Goal: Task Accomplishment & Management: Manage account settings

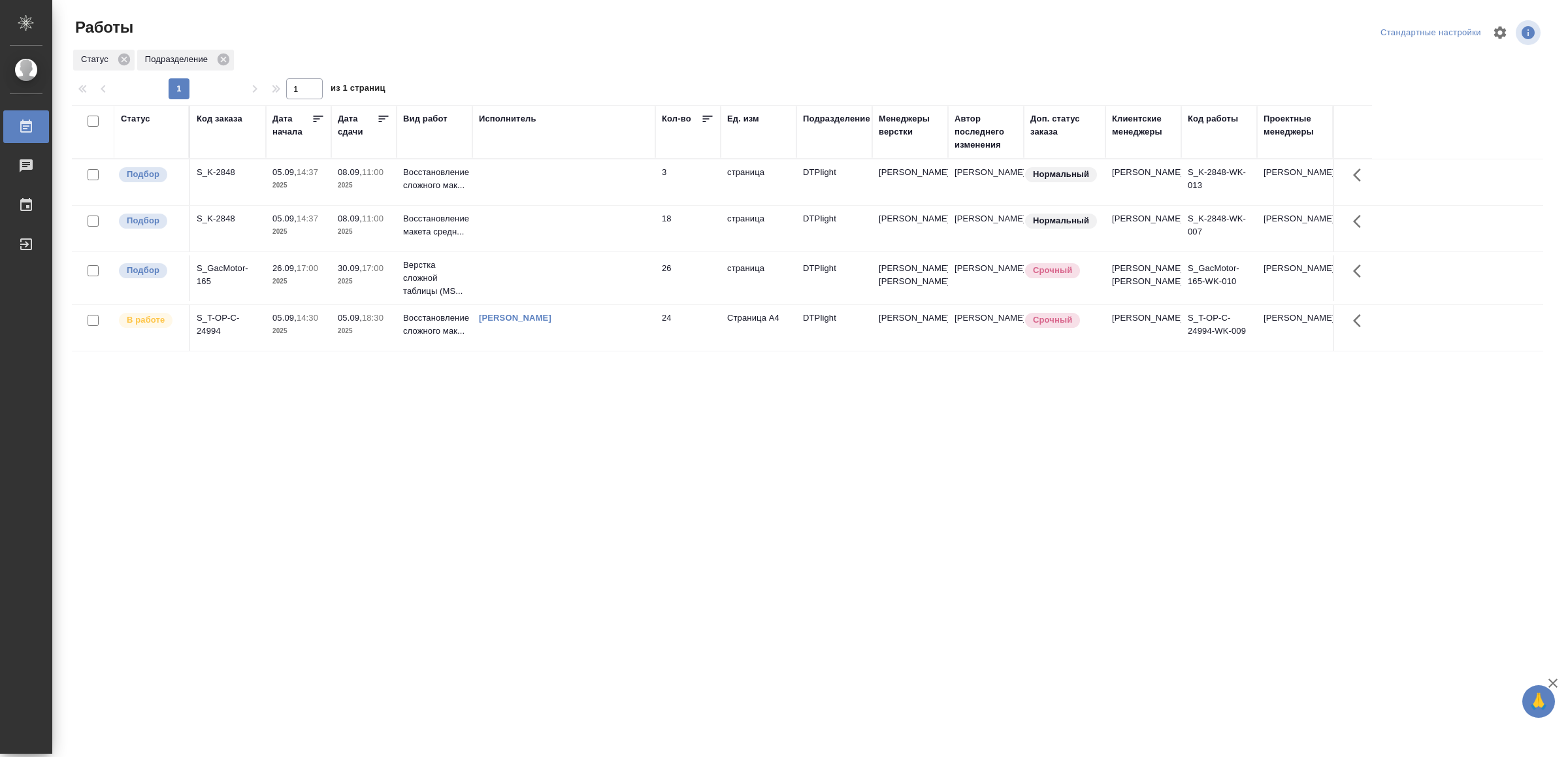
click at [528, 230] on td at bounding box center [565, 228] width 183 height 46
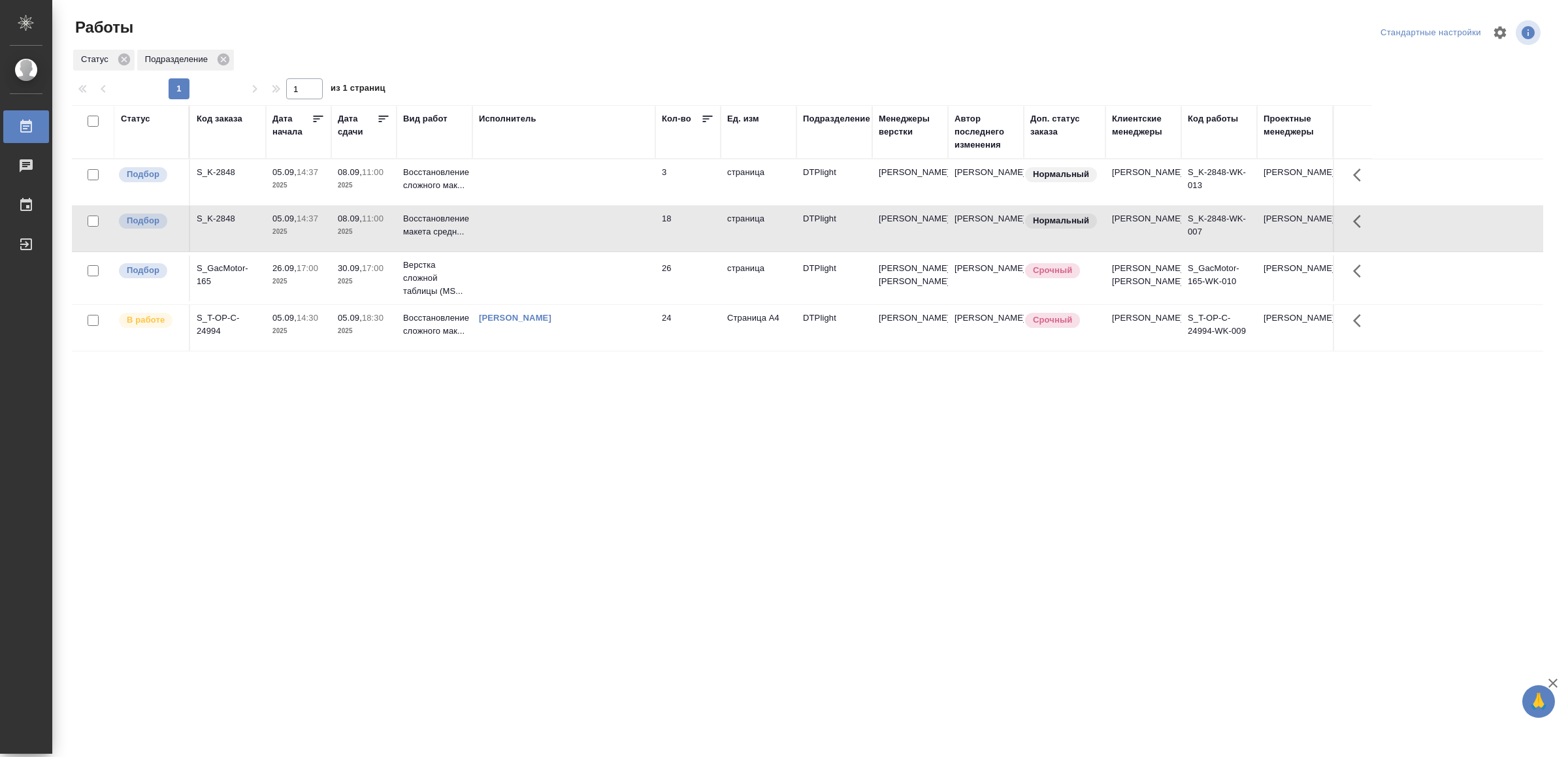
click at [528, 230] on td at bounding box center [565, 228] width 183 height 46
click at [532, 183] on td at bounding box center [565, 182] width 183 height 46
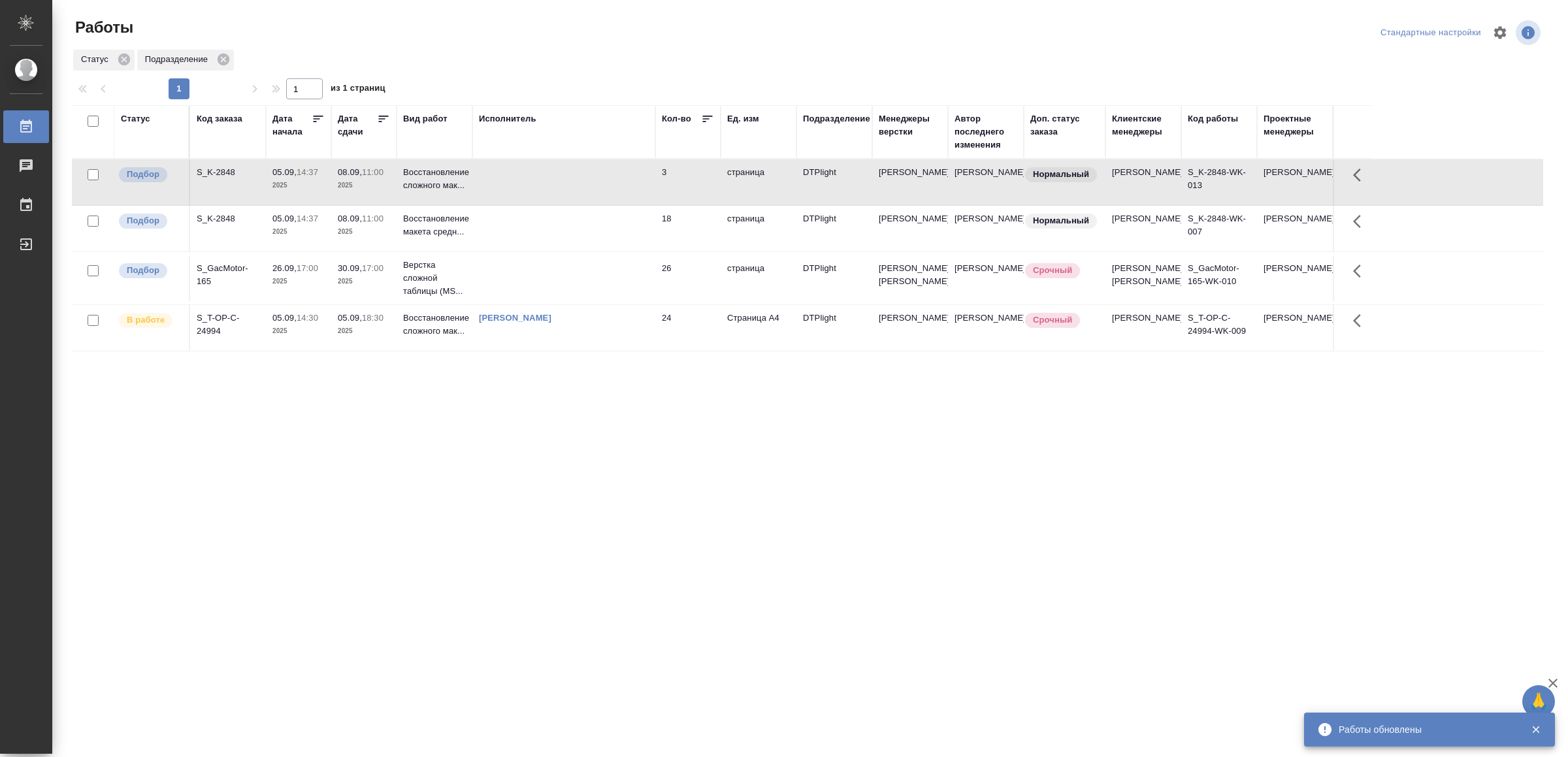
click at [532, 181] on td at bounding box center [565, 182] width 183 height 46
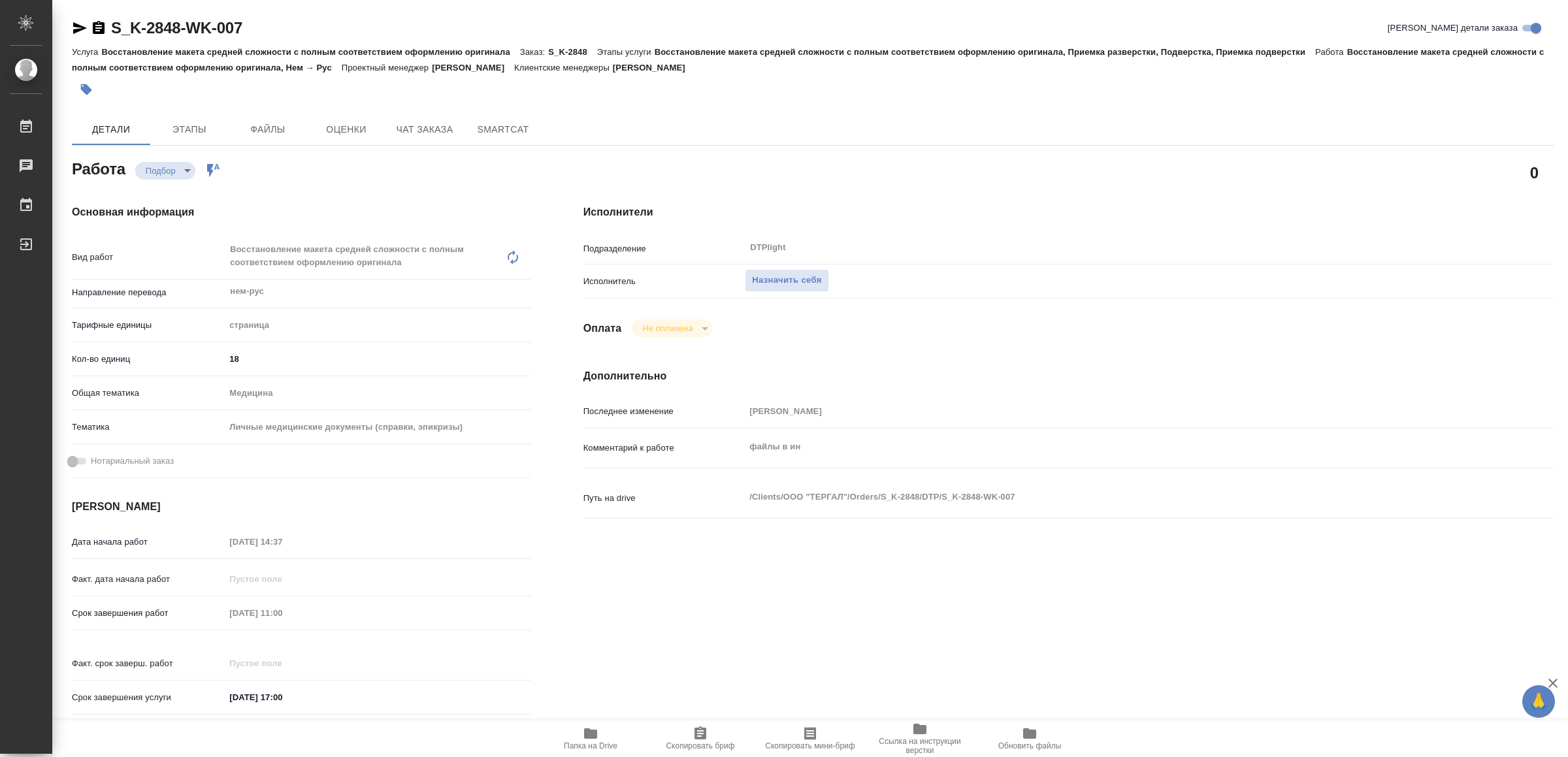
click at [604, 734] on span "Папка на Drive" at bounding box center [591, 739] width 94 height 25
click at [596, 749] on span "Папка на Drive" at bounding box center [591, 746] width 54 height 9
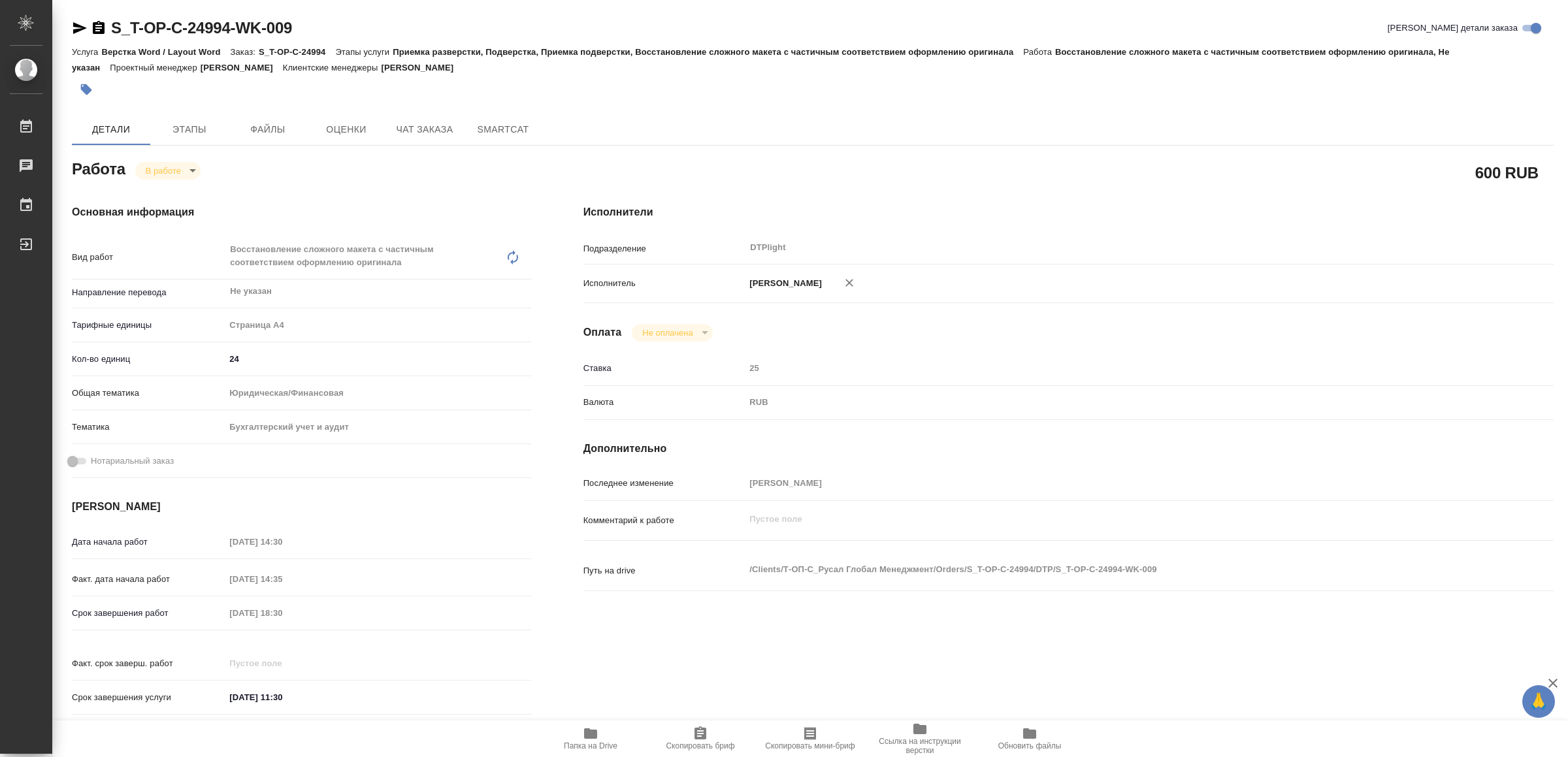
click at [80, 26] on icon "button" at bounding box center [79, 28] width 13 height 12
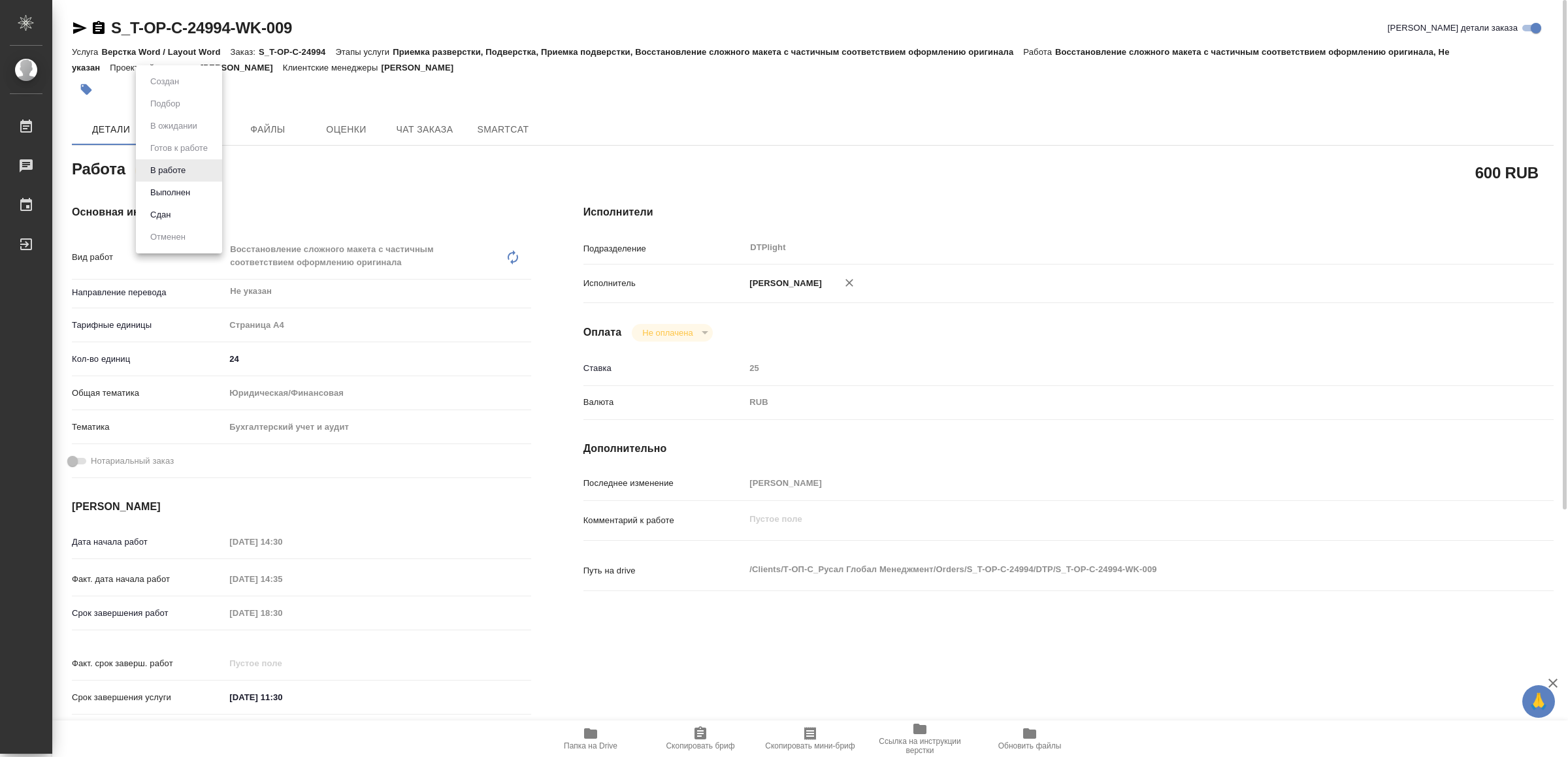
click at [179, 169] on body "🙏 .cls-1 fill:#fff; AWATERA Yamkovenko Vera Работы 0 Чаты График Выйти S_T-OP-C…" at bounding box center [784, 378] width 1568 height 757
click at [183, 192] on button "Выполнен" at bounding box center [170, 192] width 48 height 14
type textarea "x"
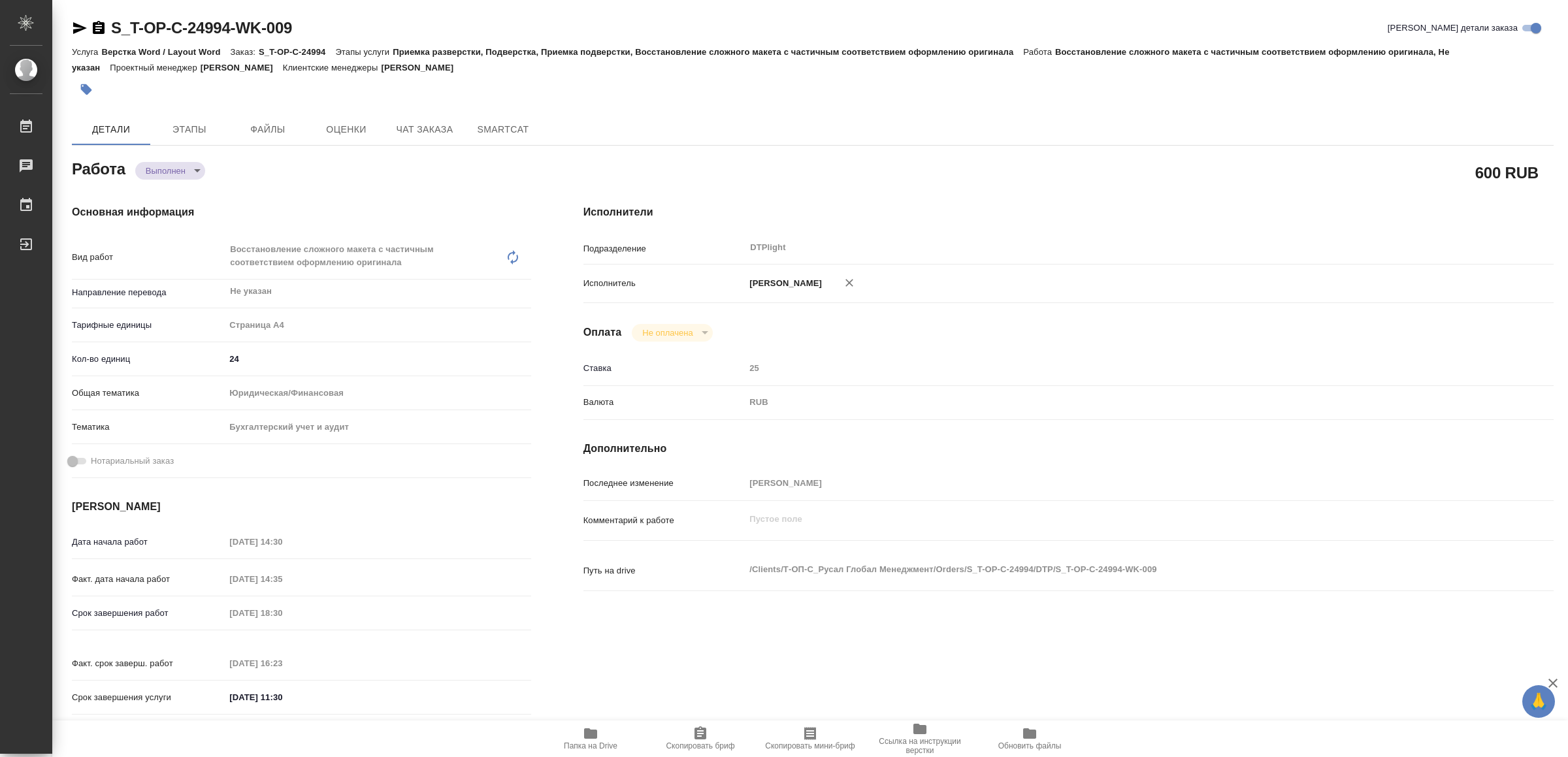
type textarea "x"
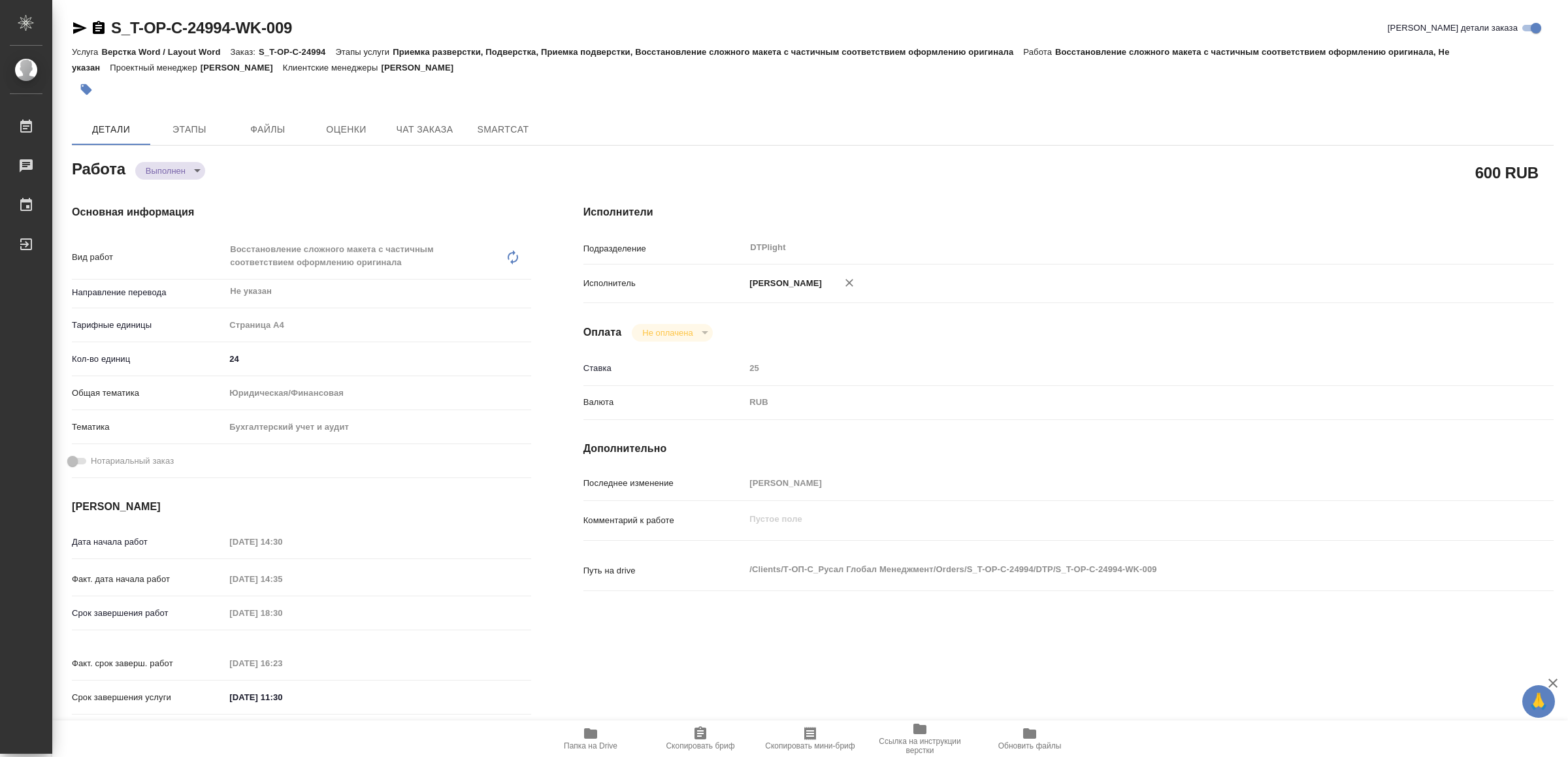
type textarea "x"
click at [591, 734] on icon "button" at bounding box center [591, 734] width 13 height 11
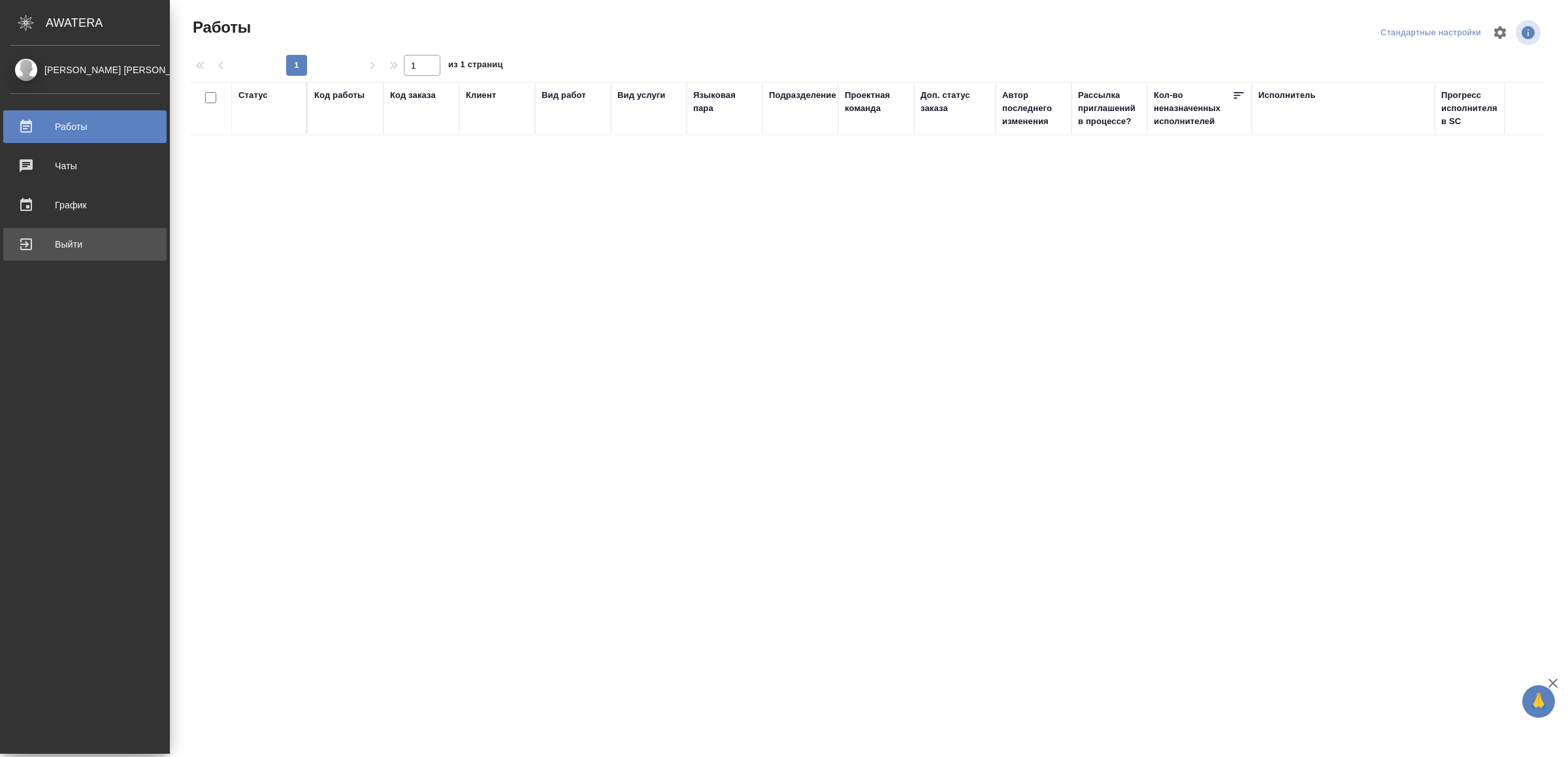
click at [94, 245] on div "Выйти" at bounding box center [85, 245] width 150 height 20
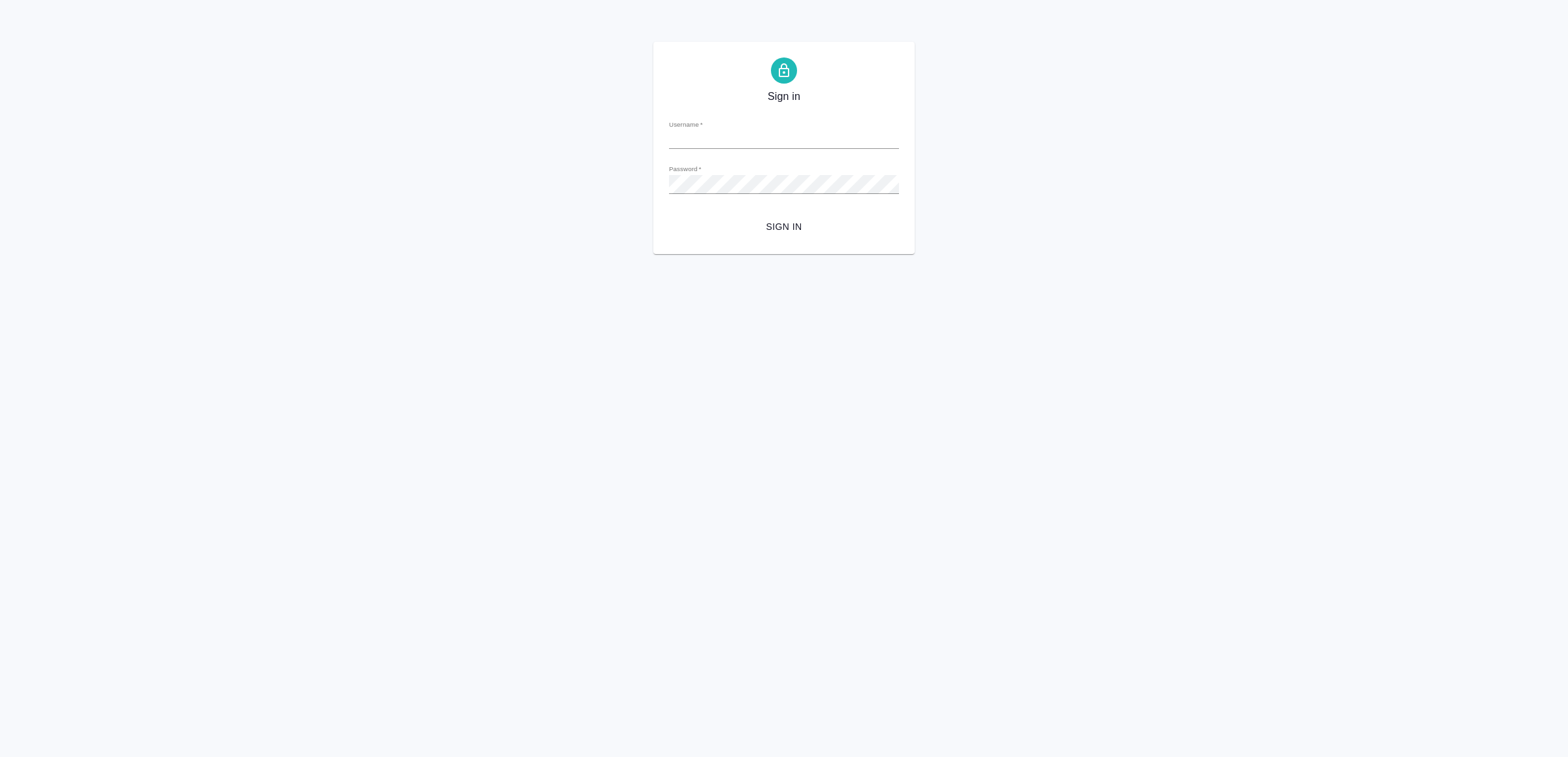
type input "[EMAIL_ADDRESS][DOMAIN_NAME]"
click at [802, 231] on span "Sign in" at bounding box center [784, 227] width 209 height 16
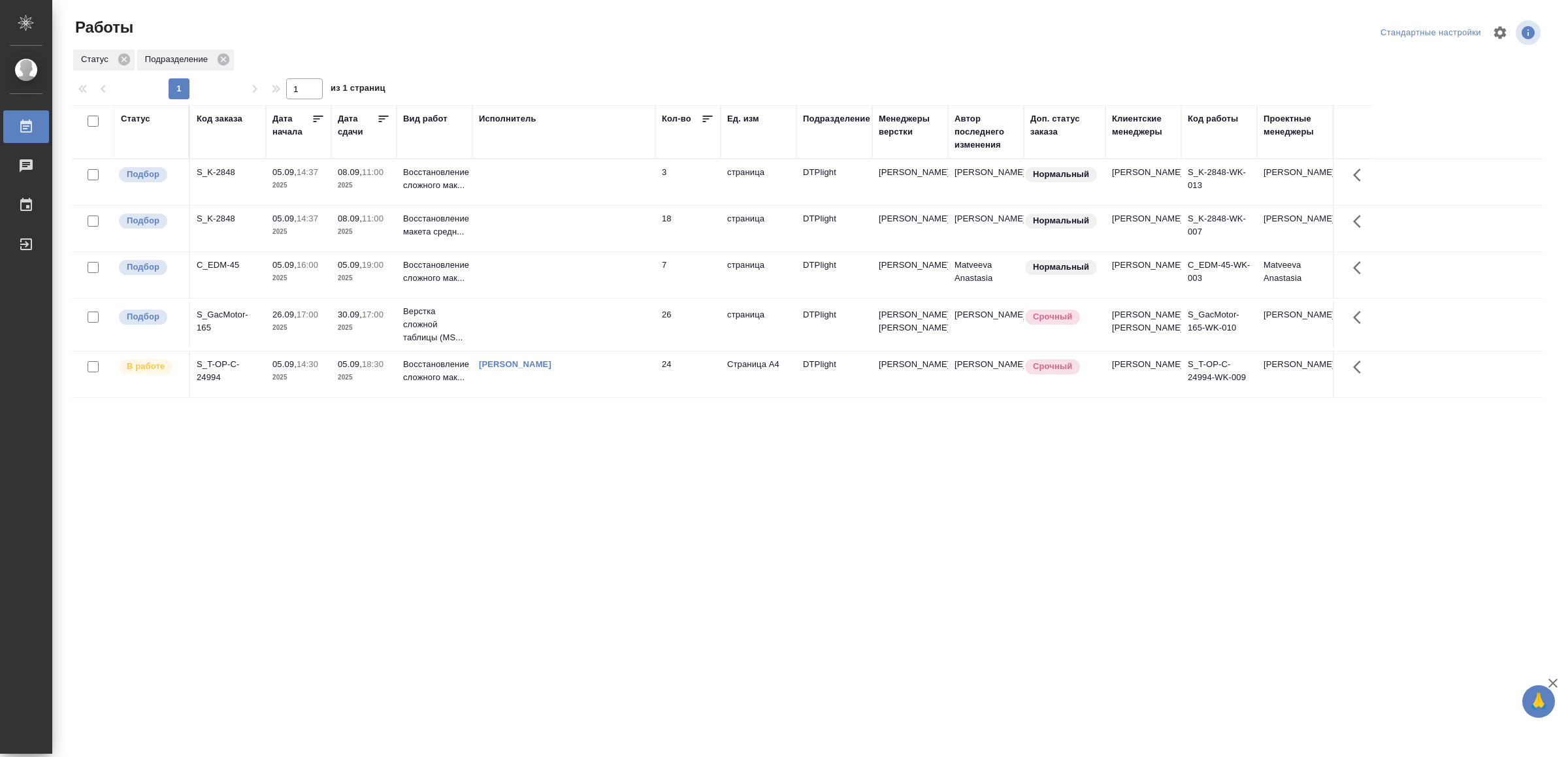
click at [588, 282] on td at bounding box center [565, 275] width 183 height 46
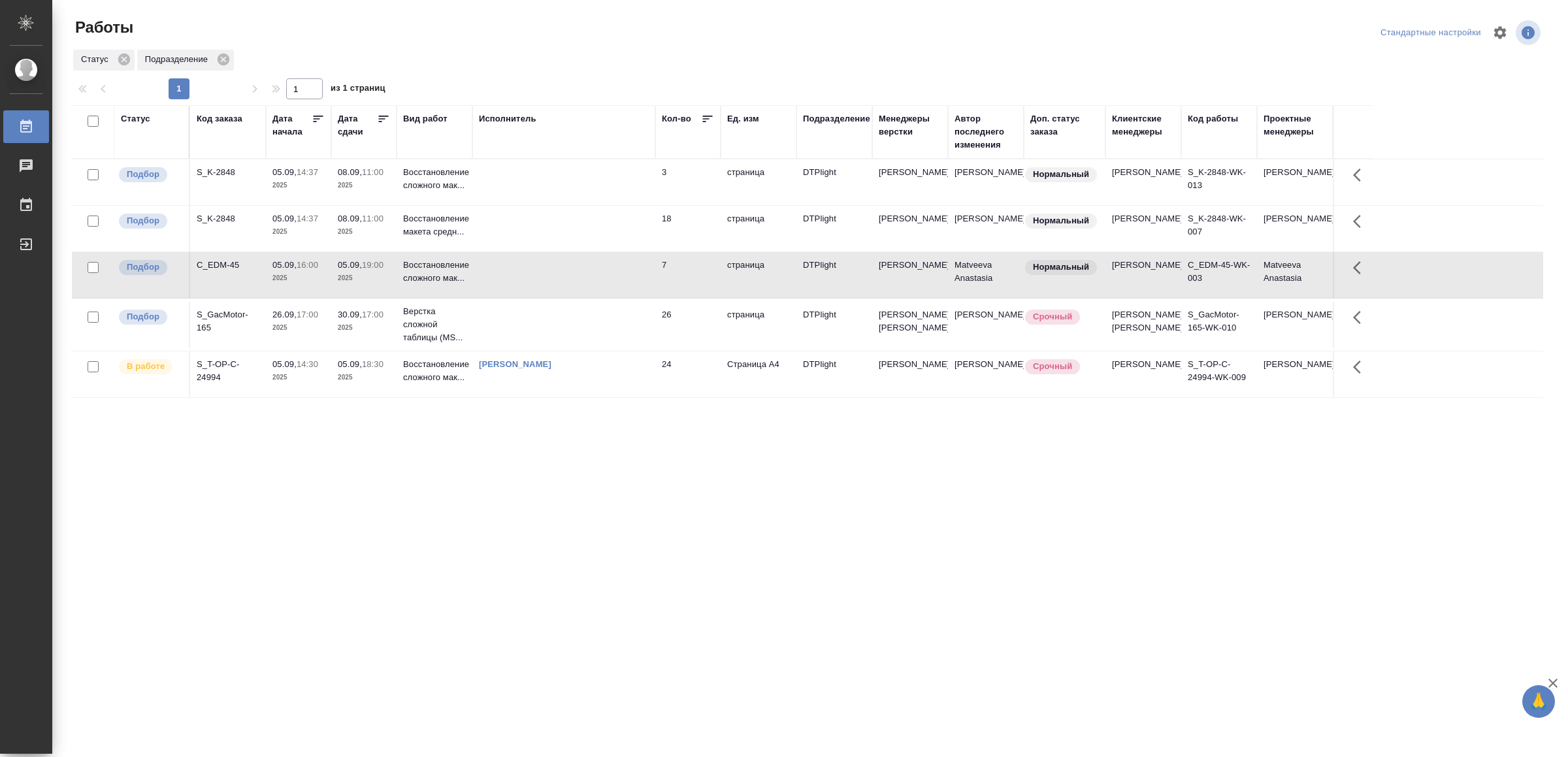
click at [588, 282] on td at bounding box center [565, 275] width 183 height 46
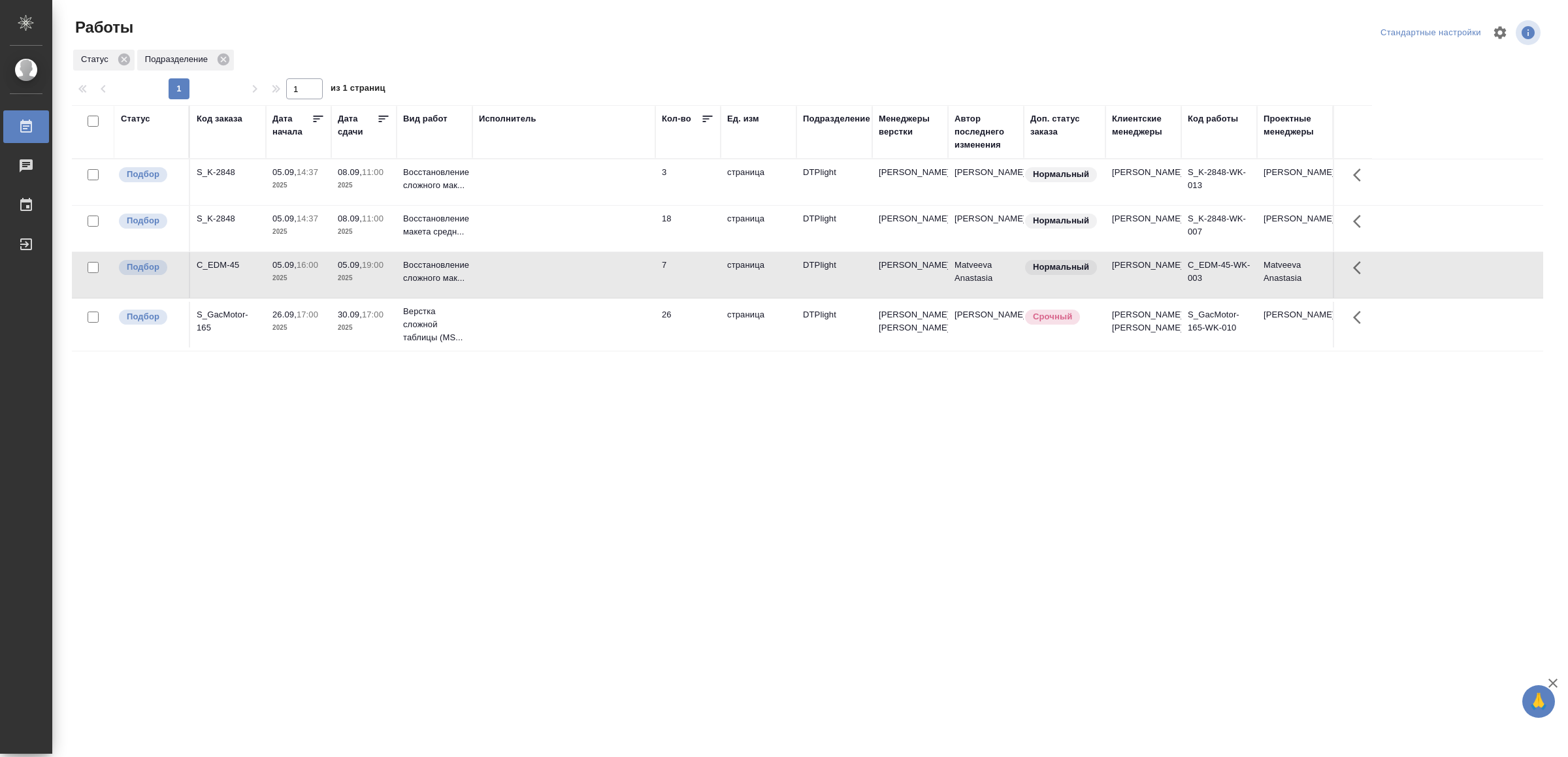
click at [576, 244] on td at bounding box center [565, 228] width 183 height 46
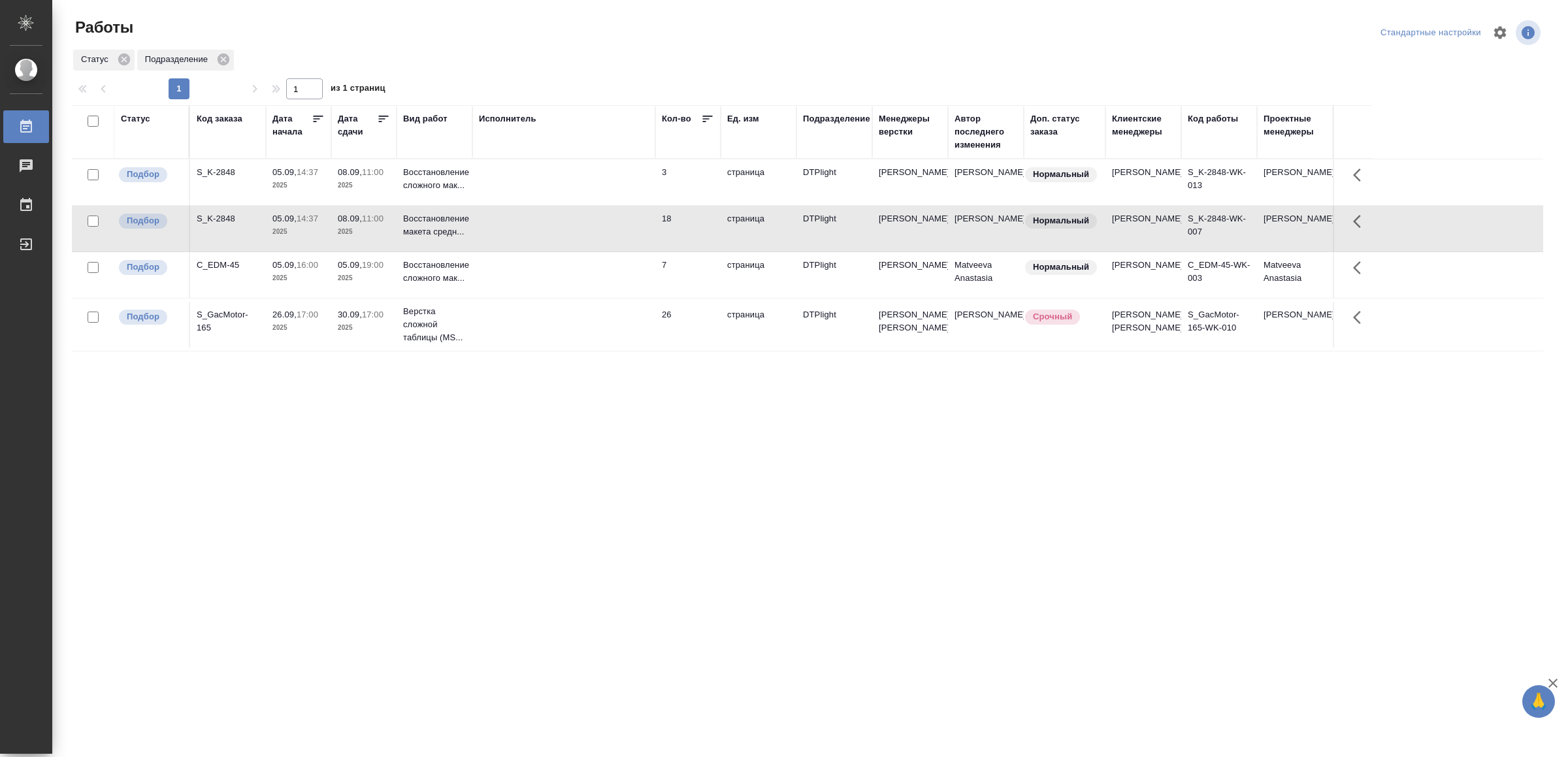
click at [576, 243] on td at bounding box center [565, 228] width 183 height 46
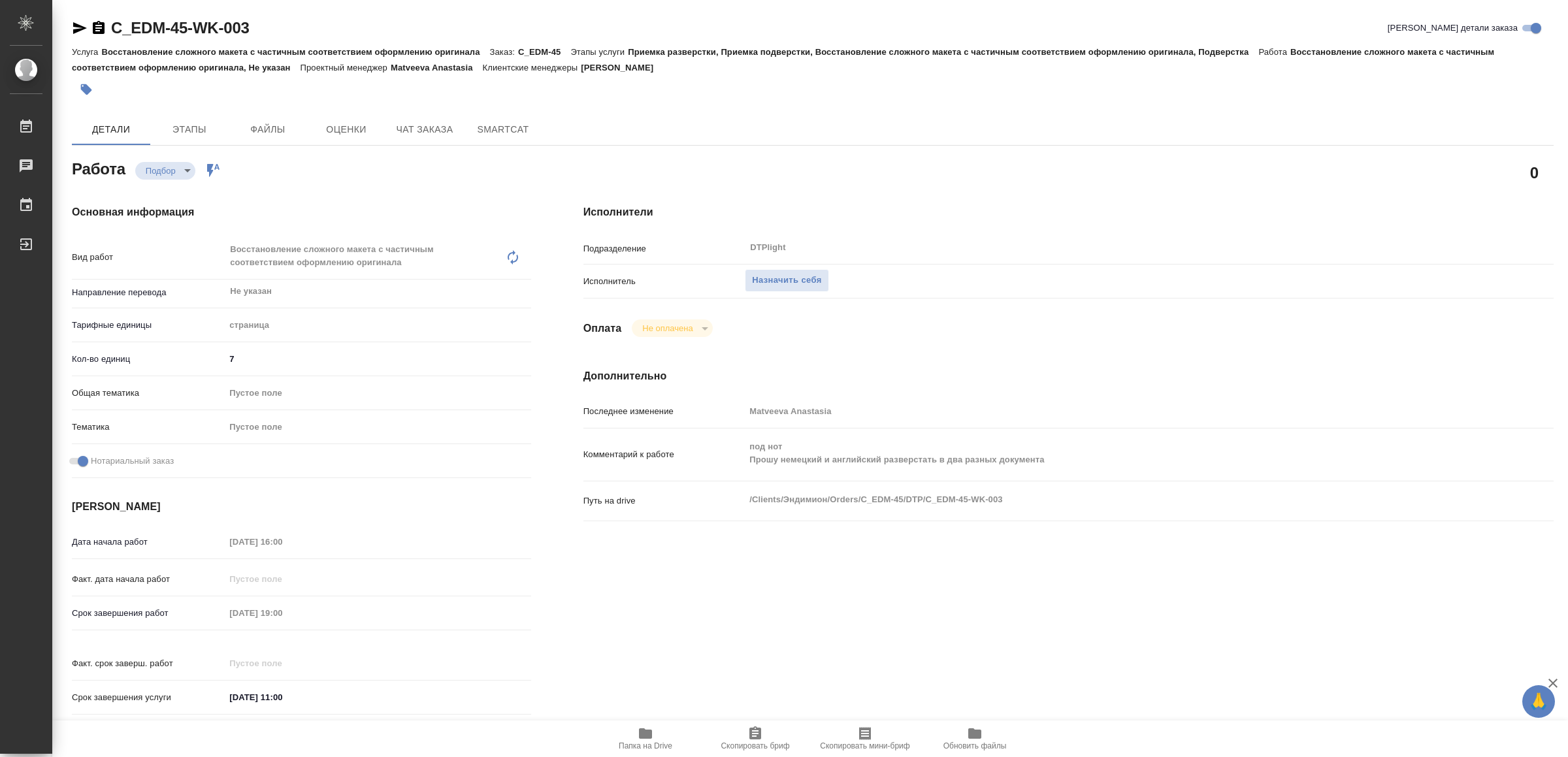
click at [652, 734] on icon "button" at bounding box center [646, 734] width 13 height 11
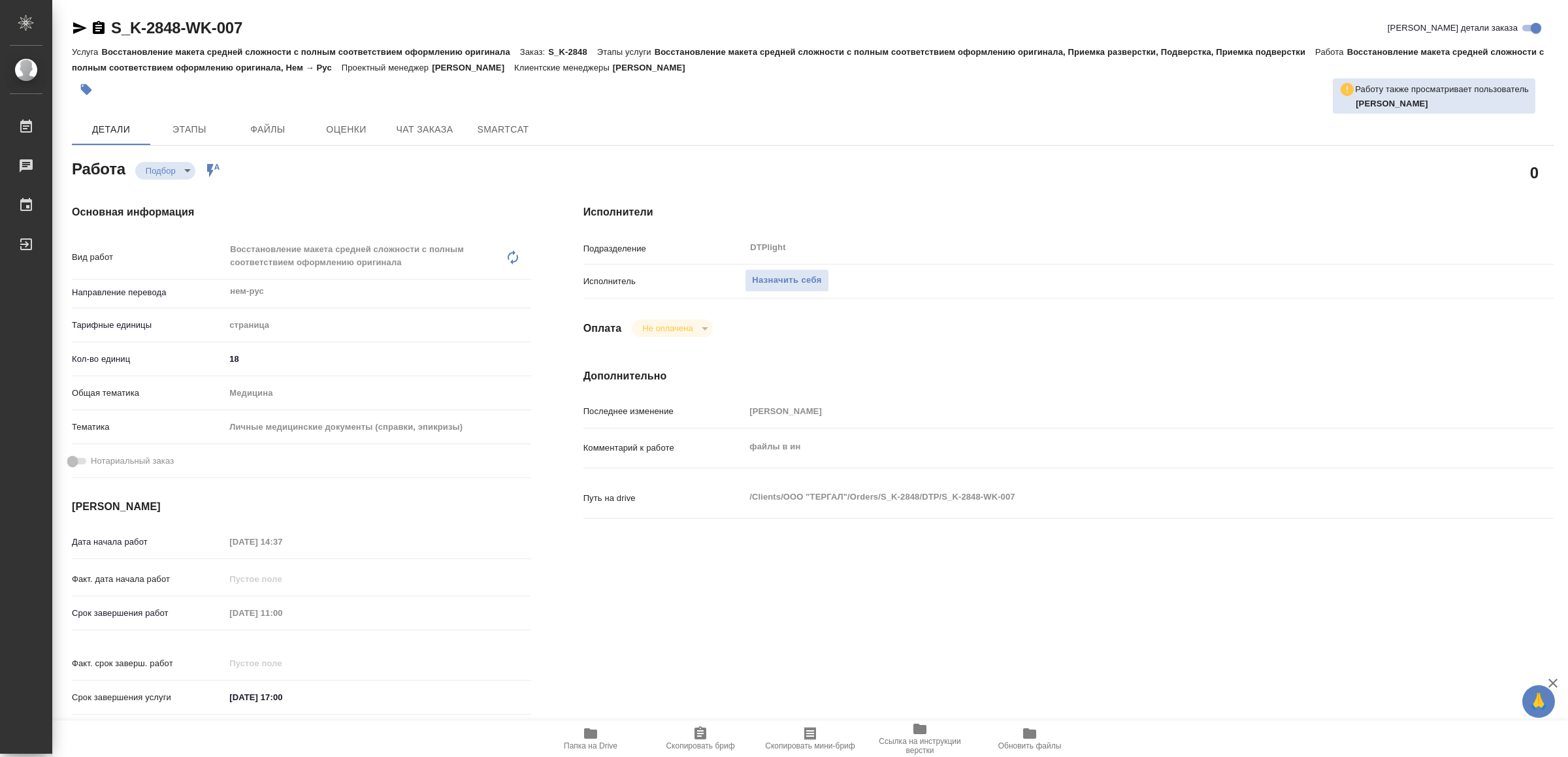
click at [597, 742] on span "Папка на Drive" at bounding box center [591, 746] width 54 height 9
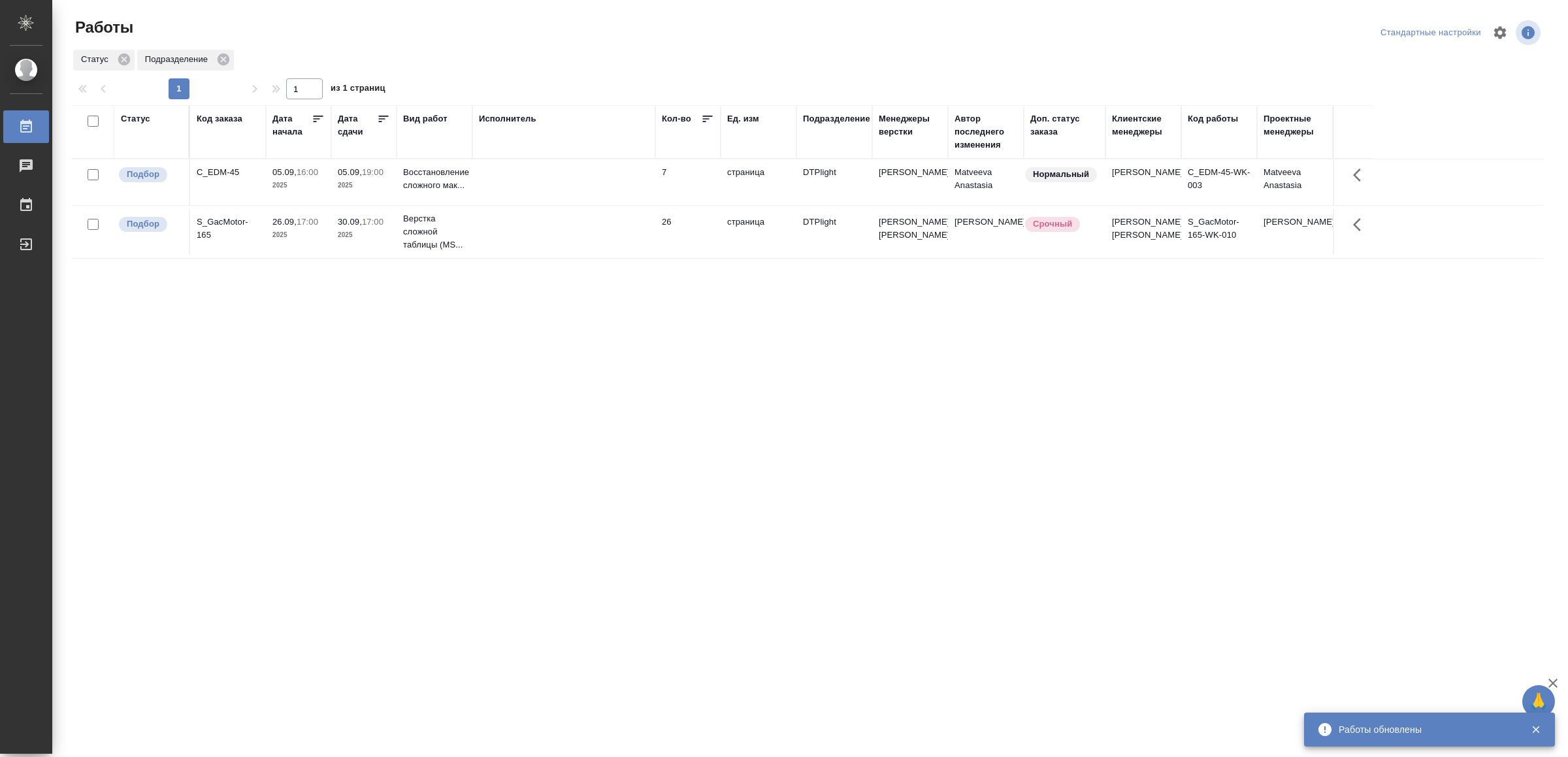
click at [520, 167] on td at bounding box center [565, 182] width 183 height 46
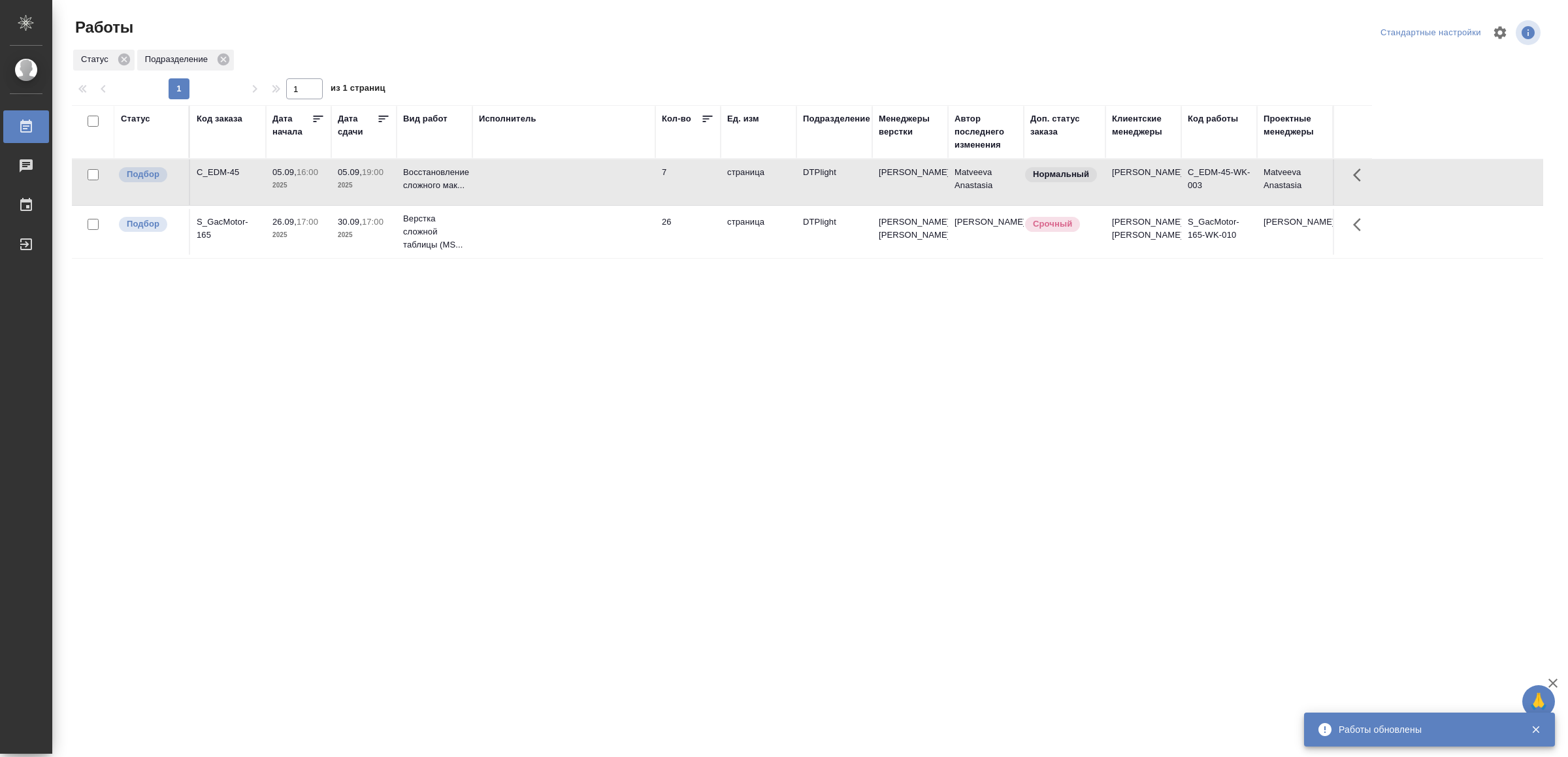
click at [520, 167] on td at bounding box center [565, 182] width 183 height 46
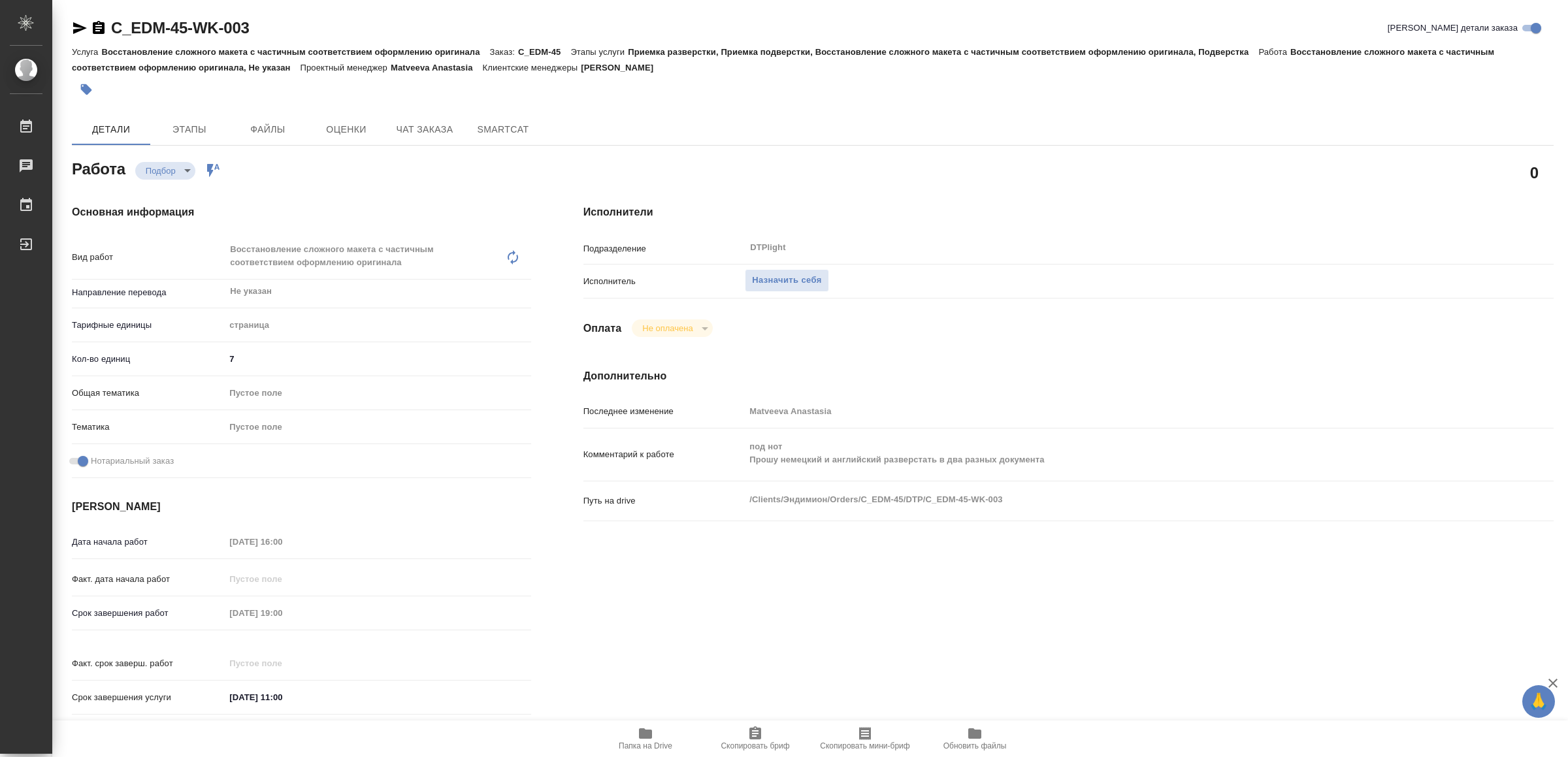
click at [637, 735] on icon "button" at bounding box center [645, 734] width 15 height 15
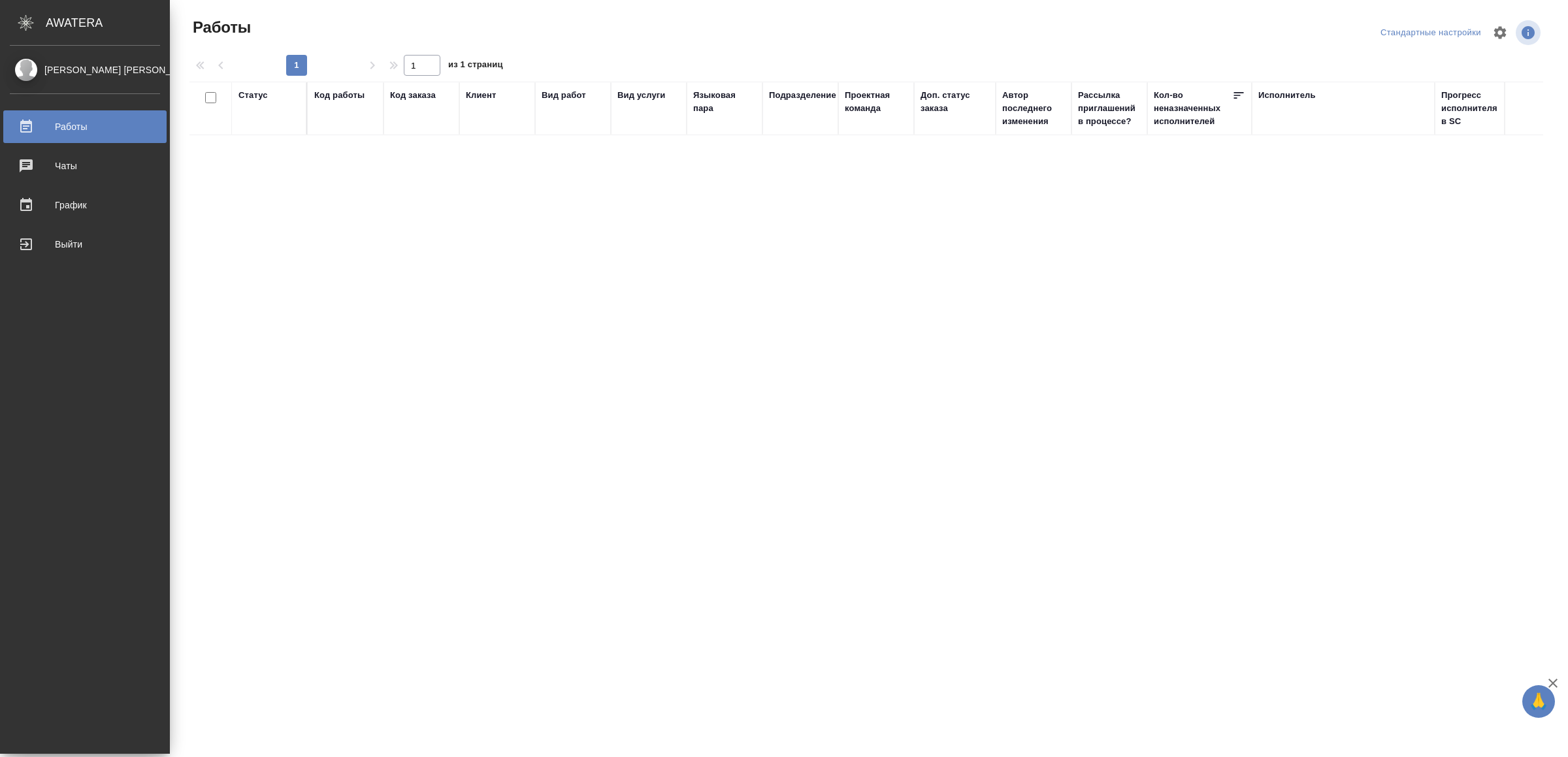
drag, startPoint x: 36, startPoint y: 247, endPoint x: 116, endPoint y: 279, distance: 86.2
click at [38, 247] on div "Выйти" at bounding box center [85, 245] width 150 height 20
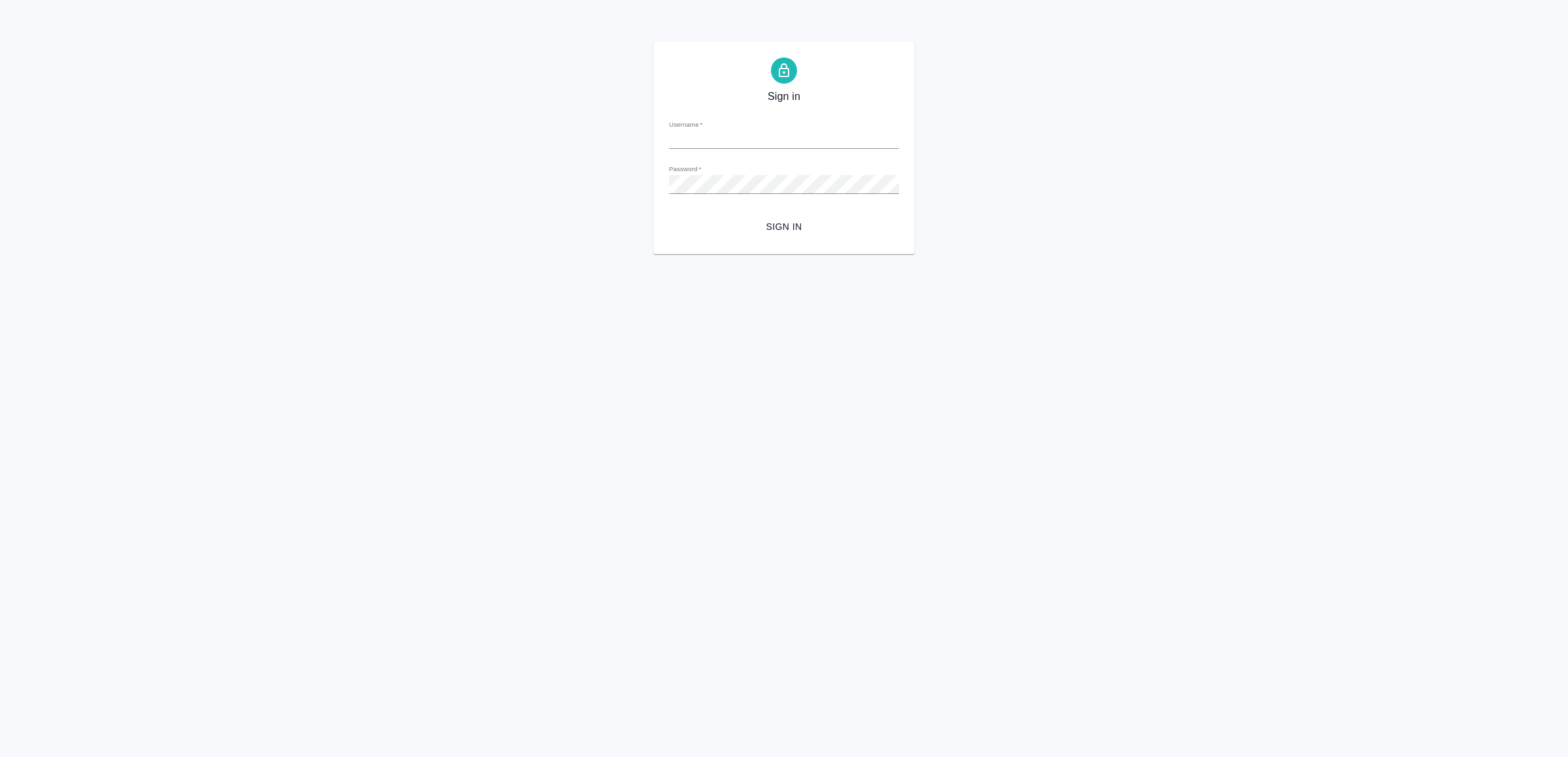
type input "v.yamkovenko@awatera.com"
click at [769, 226] on span "Sign in" at bounding box center [784, 227] width 209 height 16
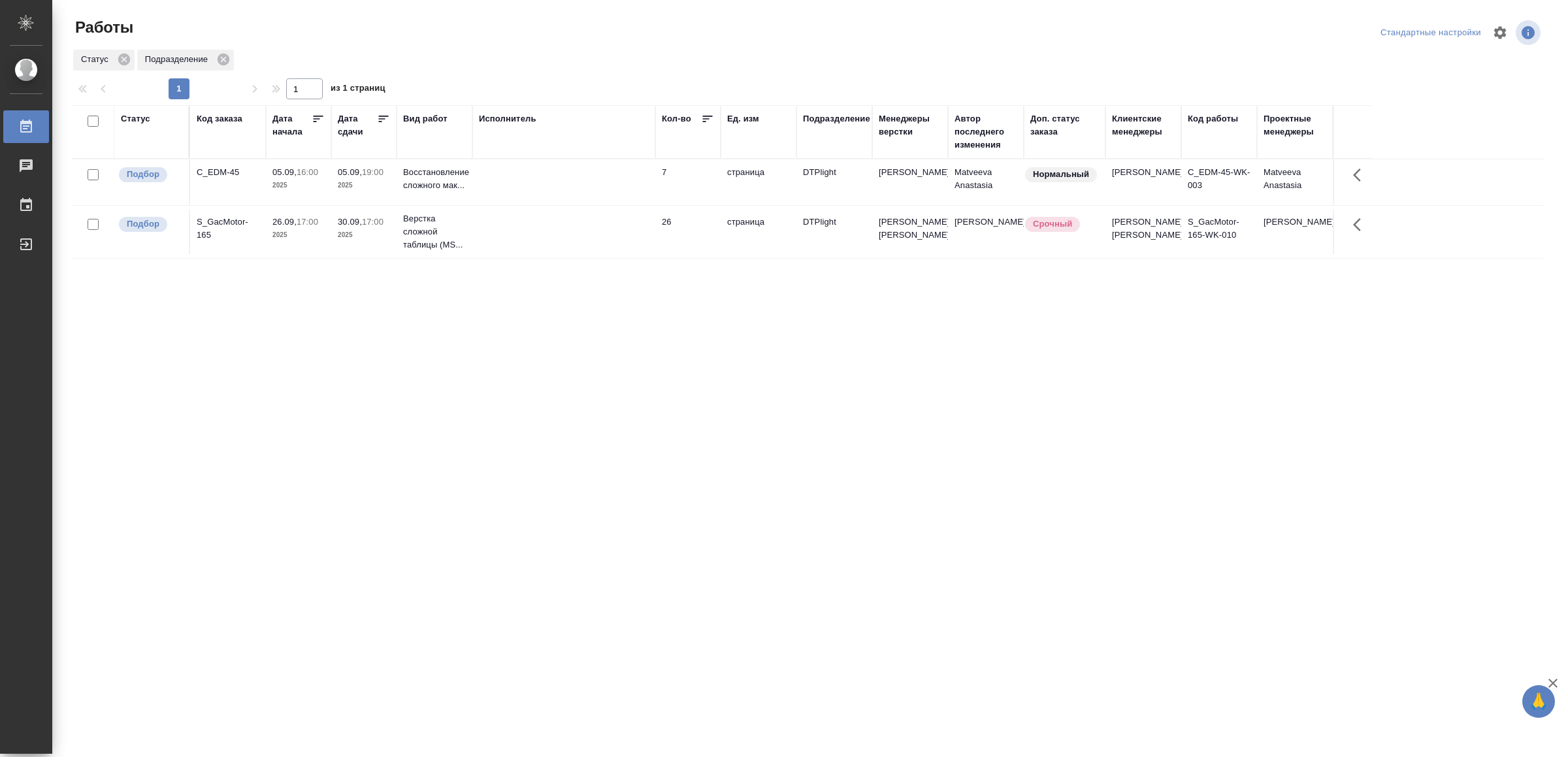
drag, startPoint x: 0, startPoint y: 0, endPoint x: 709, endPoint y: 532, distance: 886.4
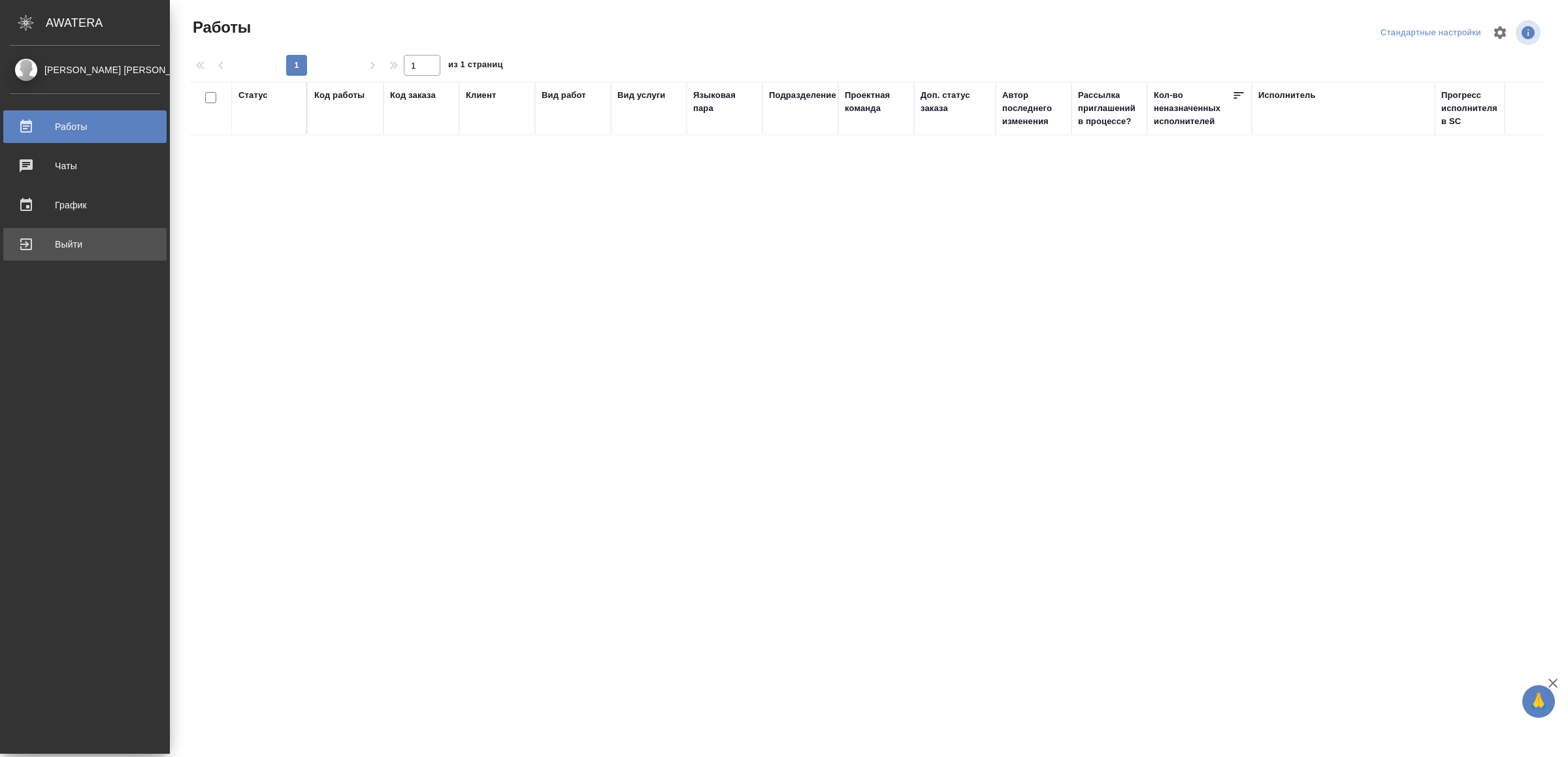
click at [46, 241] on div "Выйти" at bounding box center [85, 245] width 150 height 20
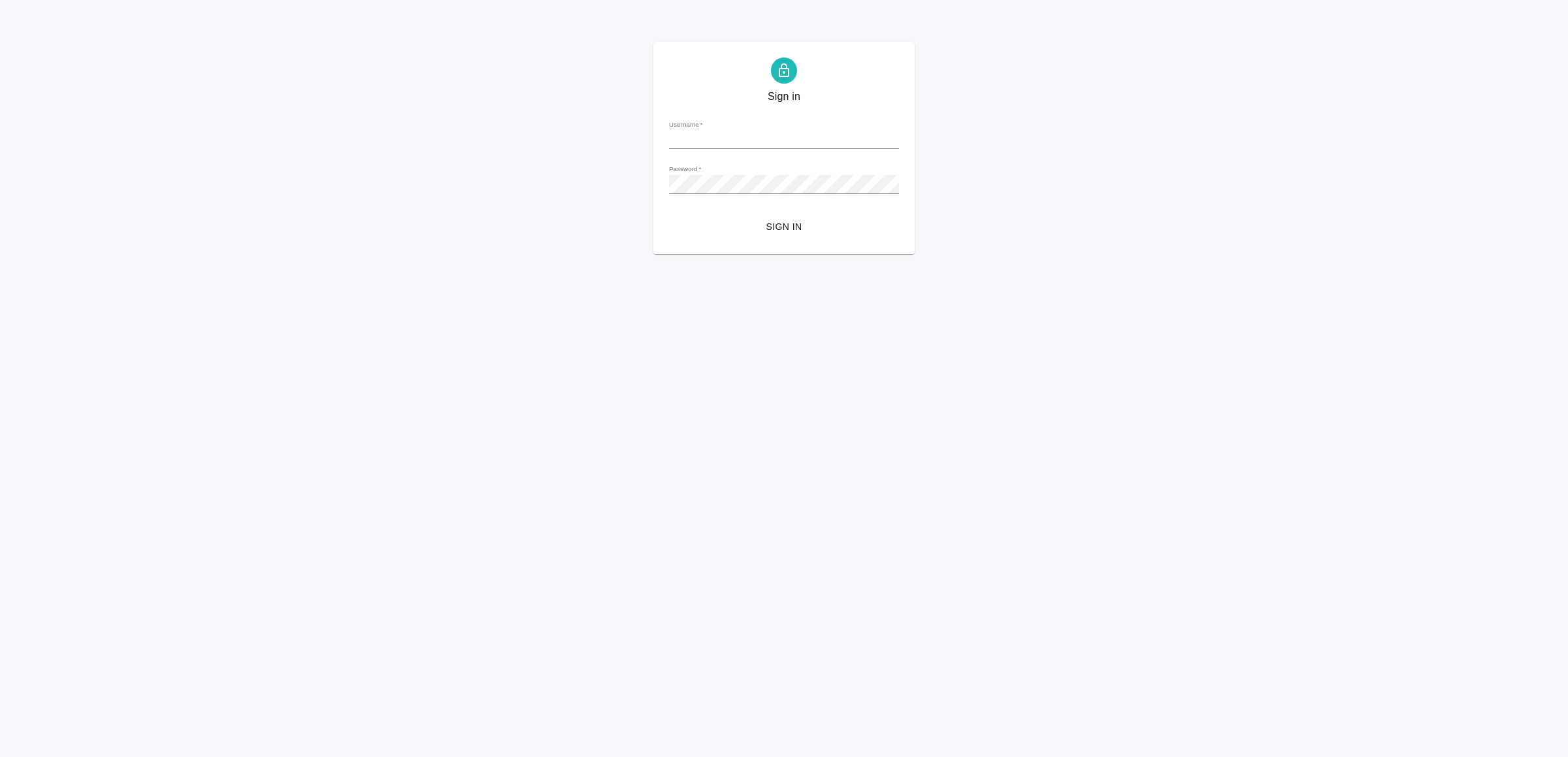
type input "v.yamkovenko@awatera.com"
click at [788, 224] on span "Sign in" at bounding box center [784, 227] width 209 height 16
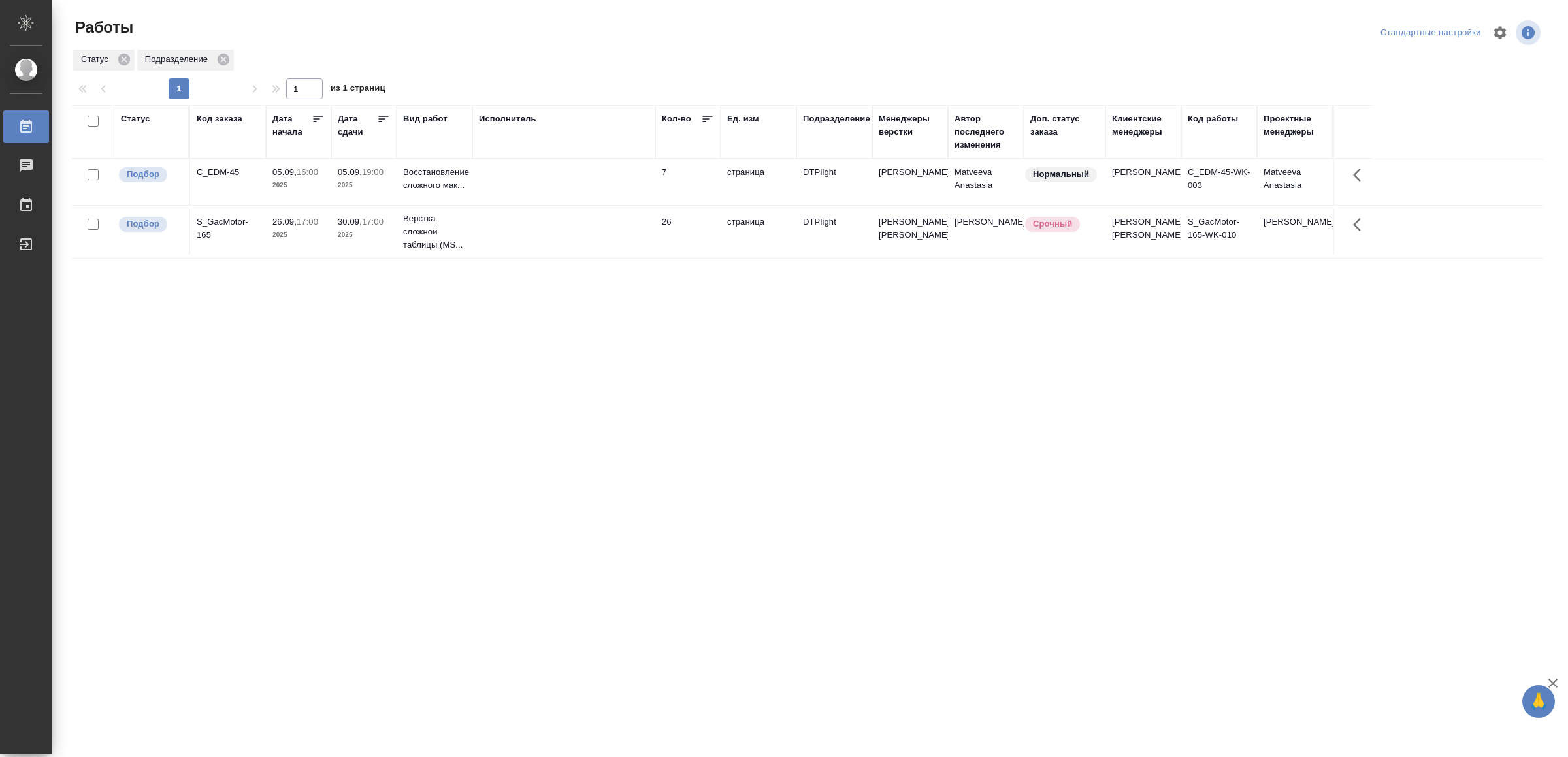
drag, startPoint x: 600, startPoint y: 496, endPoint x: 598, endPoint y: 488, distance: 8.2
